Goal: Check status: Check status

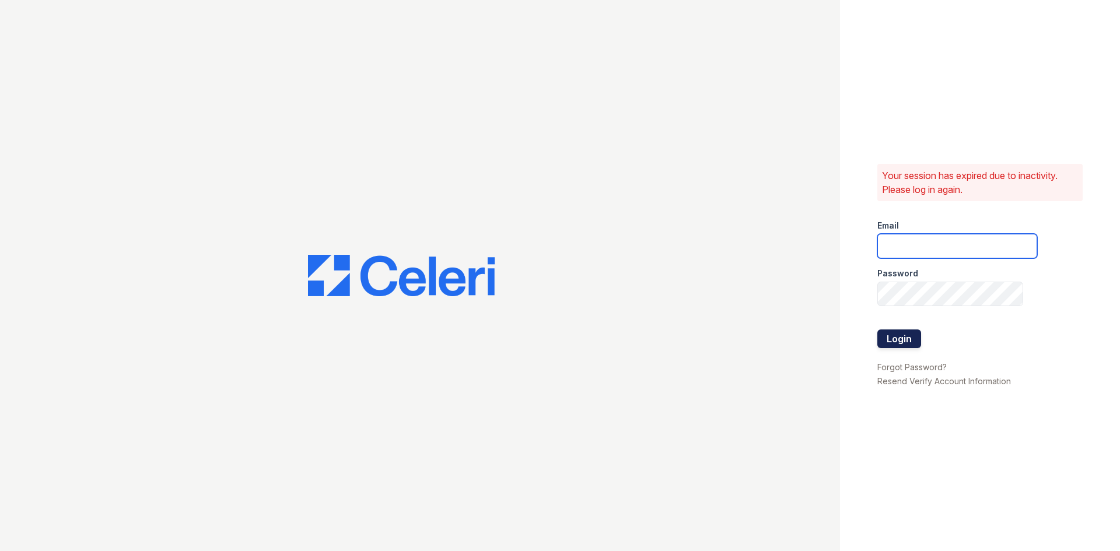
type input "jratley@trinity-pm.com"
click at [892, 341] on button "Login" at bounding box center [899, 338] width 44 height 19
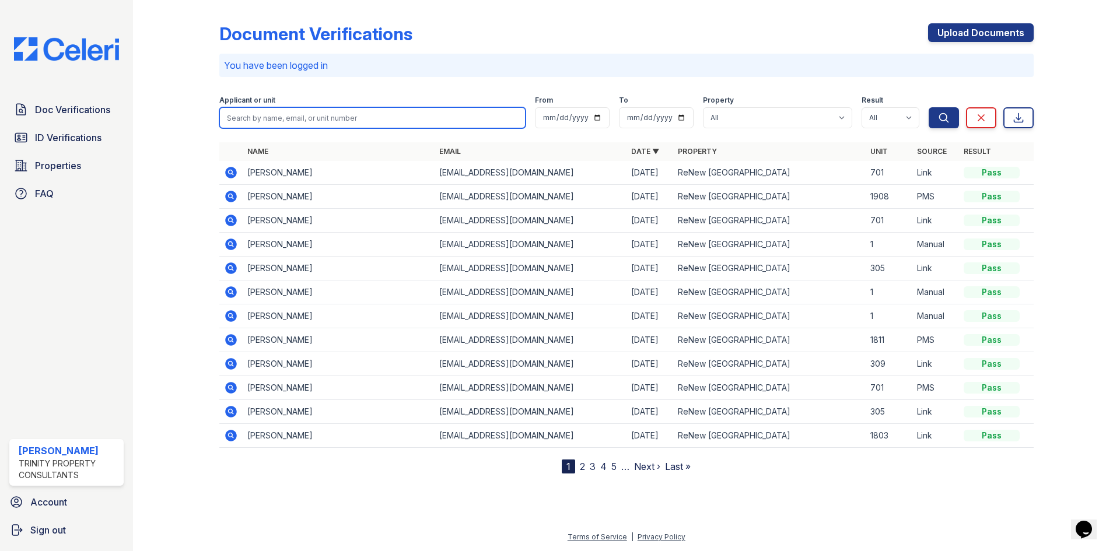
click at [394, 124] on input "search" at bounding box center [372, 117] width 306 height 21
click at [268, 116] on input "search" at bounding box center [372, 117] width 306 height 21
type input "l"
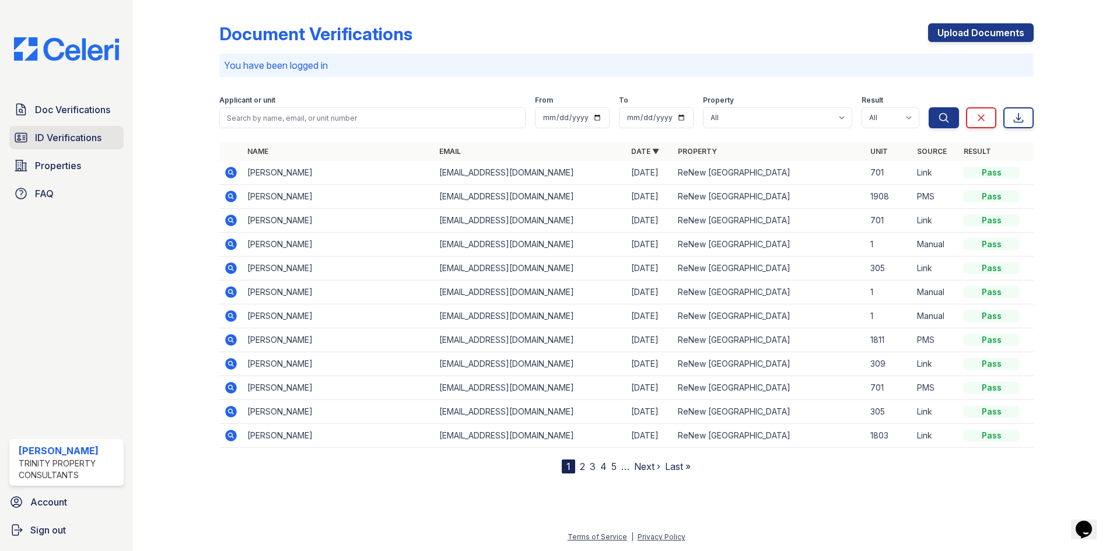
click at [90, 137] on span "ID Verifications" at bounding box center [68, 138] width 66 height 14
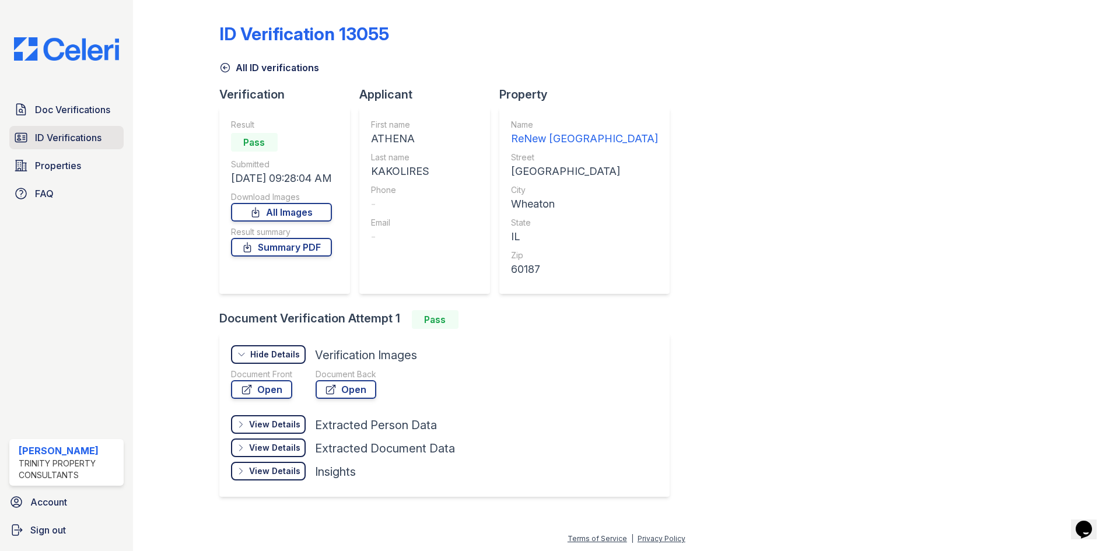
click at [51, 134] on span "ID Verifications" at bounding box center [68, 138] width 66 height 14
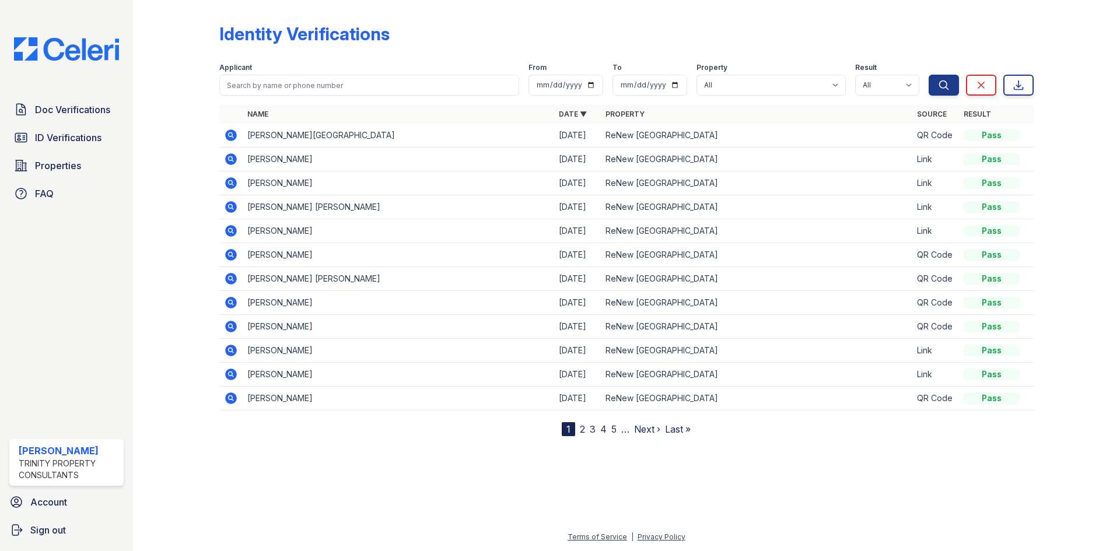
click at [228, 133] on icon at bounding box center [231, 135] width 12 height 12
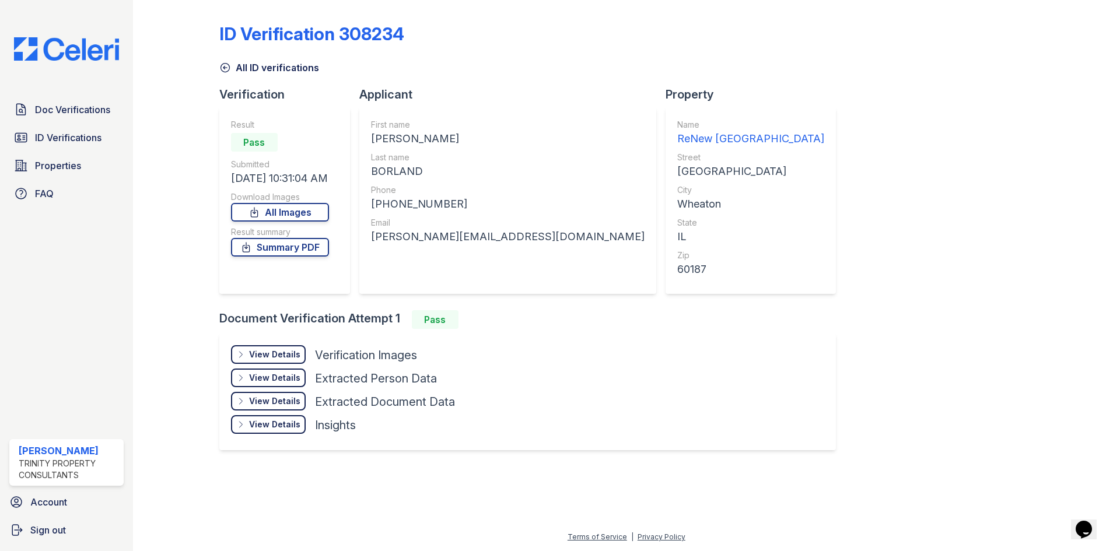
click at [276, 380] on div "View Details" at bounding box center [274, 378] width 51 height 12
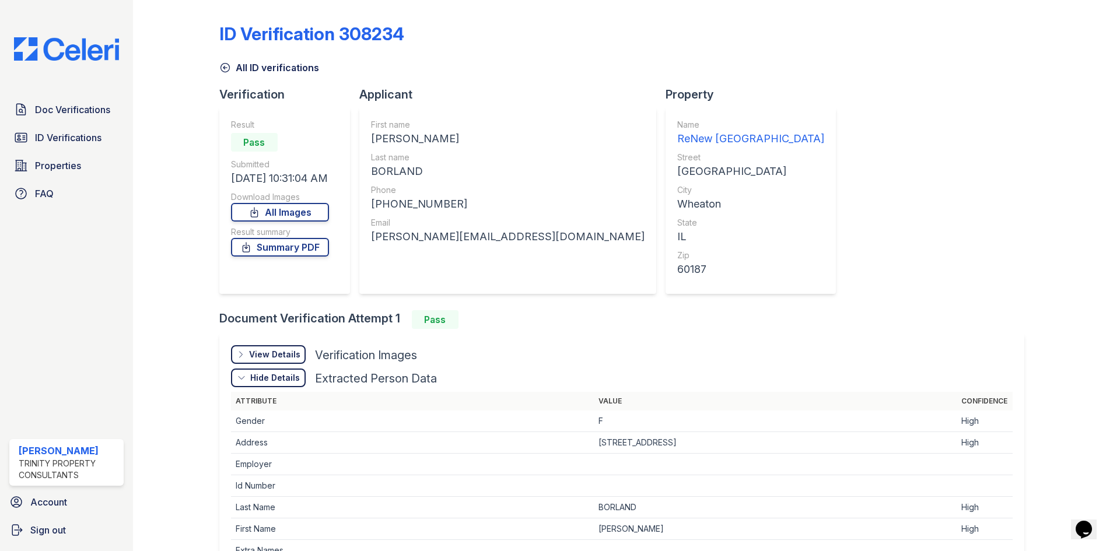
click at [264, 352] on div "View Details" at bounding box center [274, 355] width 51 height 12
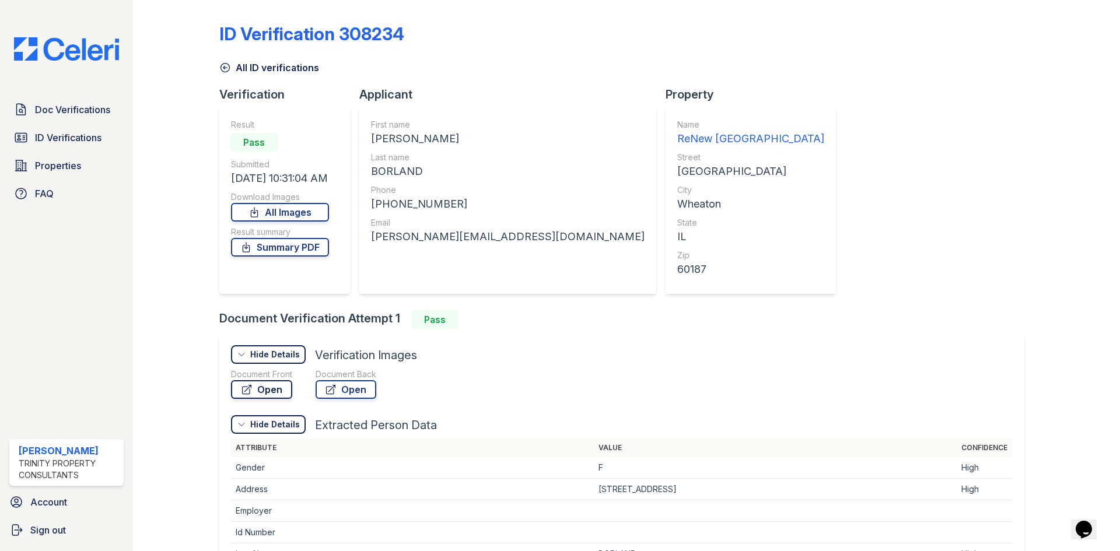
click at [259, 391] on link "Open" at bounding box center [261, 389] width 61 height 19
